Goal: Information Seeking & Learning: Learn about a topic

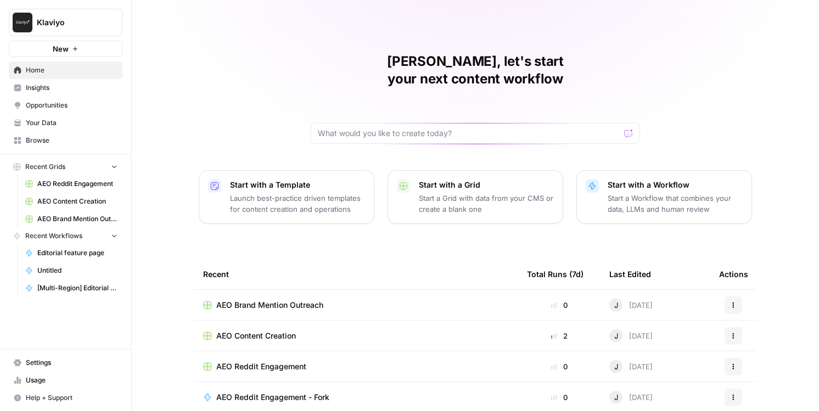
click at [61, 108] on span "Opportunities" at bounding box center [72, 106] width 92 height 10
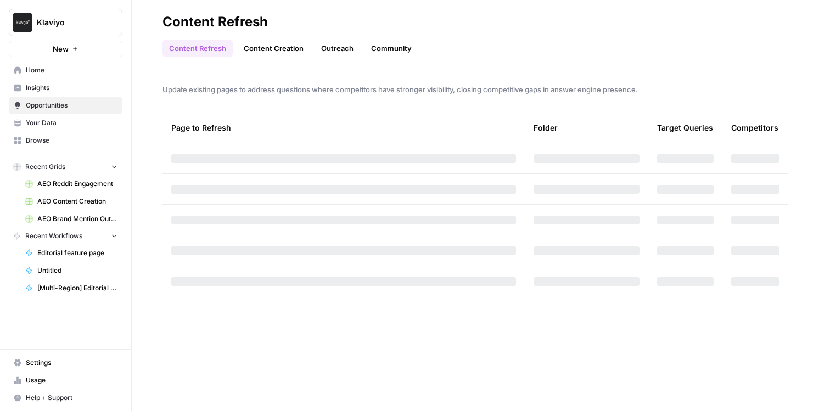
click at [57, 85] on span "Insights" at bounding box center [72, 88] width 92 height 10
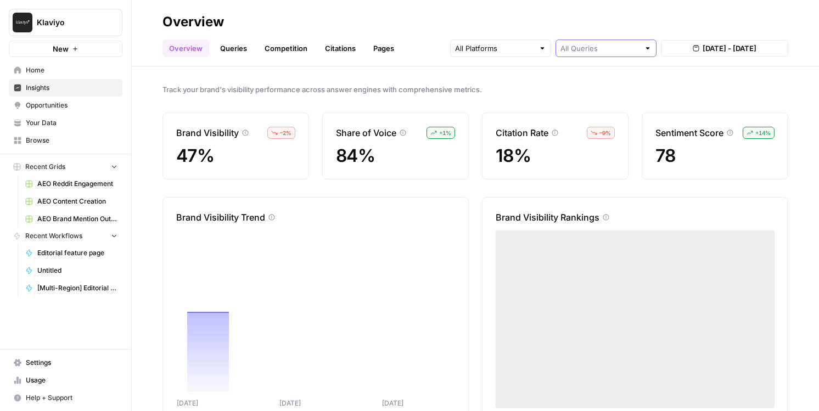
click at [595, 48] on input "text" at bounding box center [600, 48] width 79 height 11
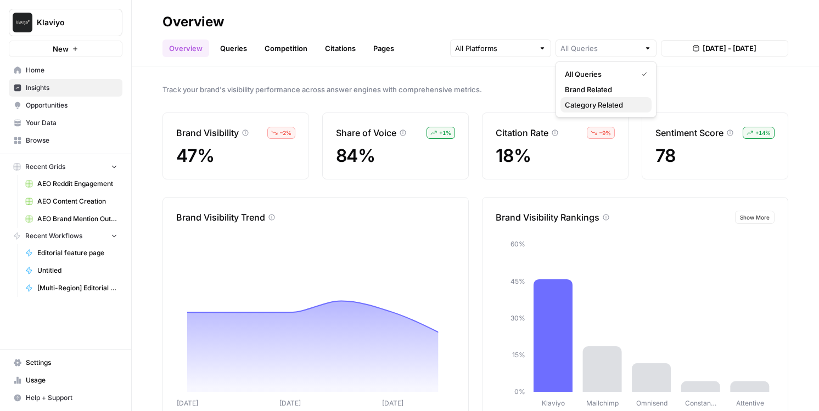
click at [590, 102] on span "Category Related" at bounding box center [604, 104] width 78 height 11
type input "Category Related"
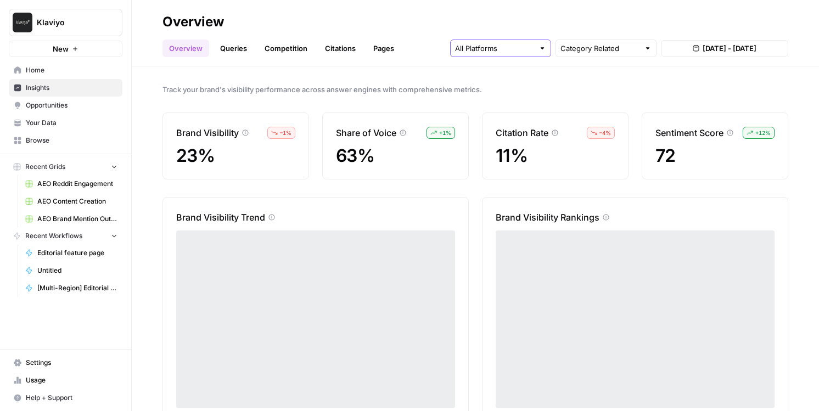
click at [515, 52] on input "text" at bounding box center [494, 48] width 79 height 11
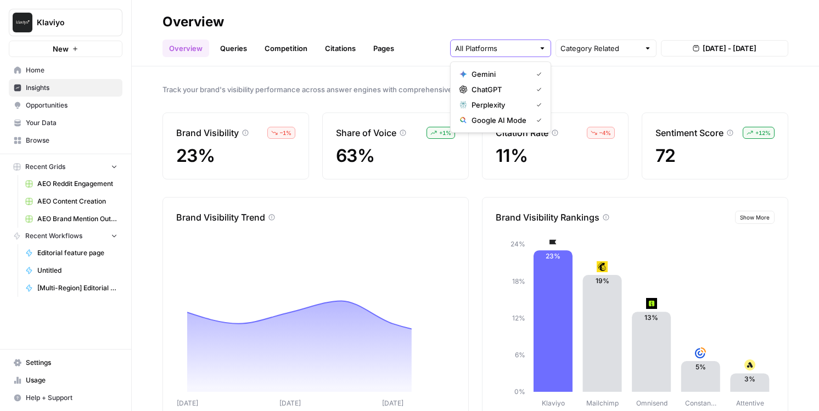
click at [471, 44] on input "text" at bounding box center [494, 48] width 79 height 11
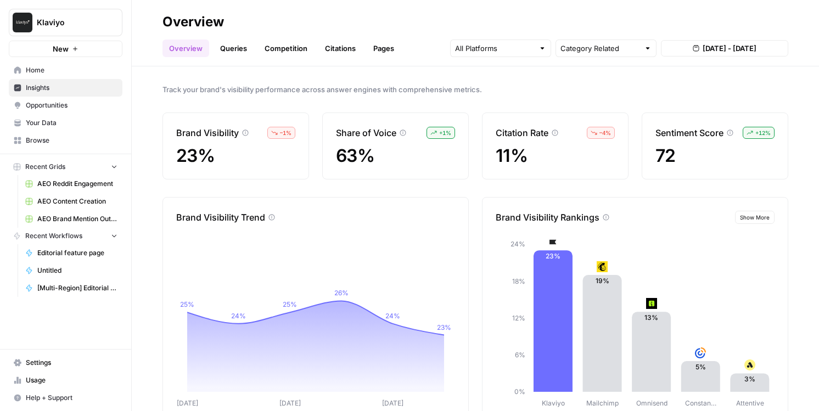
click at [411, 64] on header "Overview Overview Queries Competition Citations Pages Category Related Aug 22, …" at bounding box center [476, 33] width 688 height 66
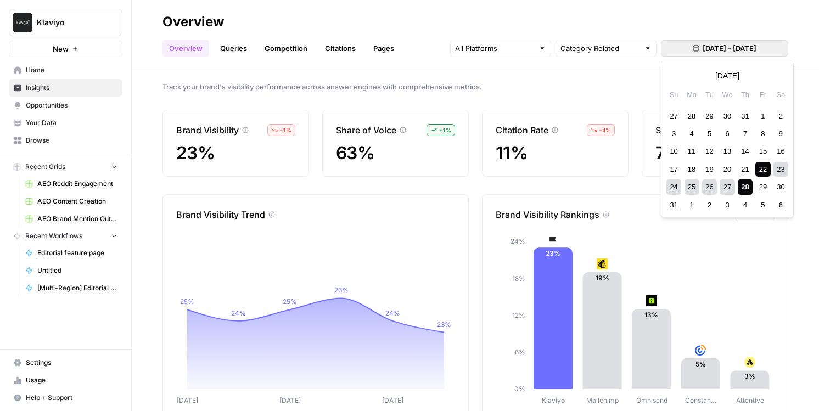
click at [696, 54] on button "Aug 22, 2025 - Aug 28, 2025" at bounding box center [724, 48] width 127 height 16
click at [706, 137] on div "5" at bounding box center [709, 133] width 15 height 15
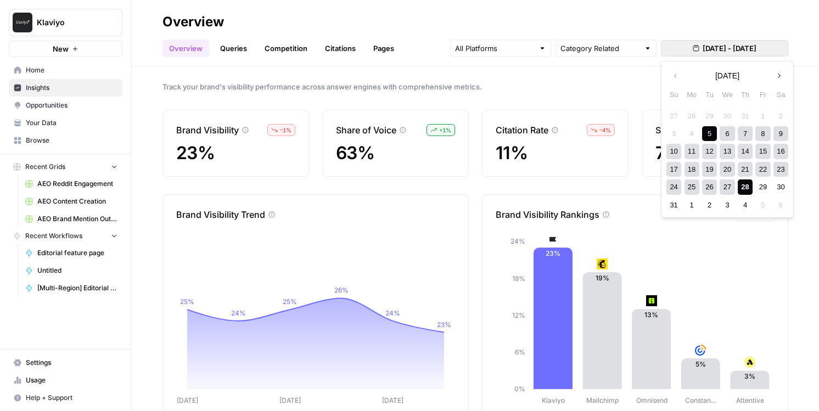
click at [743, 191] on div "28" at bounding box center [745, 187] width 15 height 15
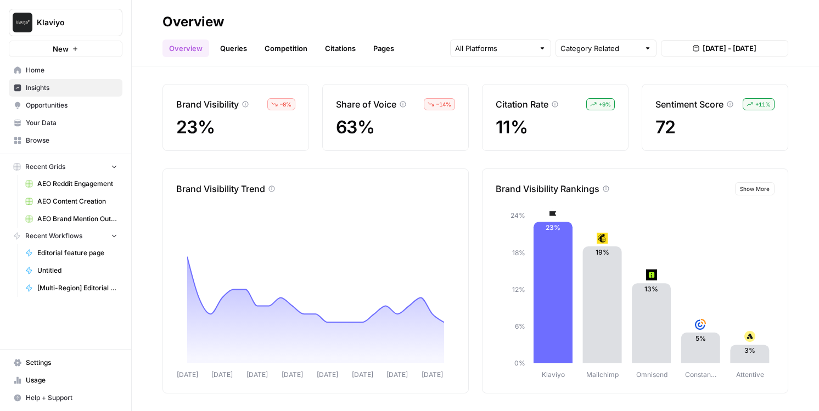
scroll to position [27, 0]
